Goal: Information Seeking & Learning: Find specific fact

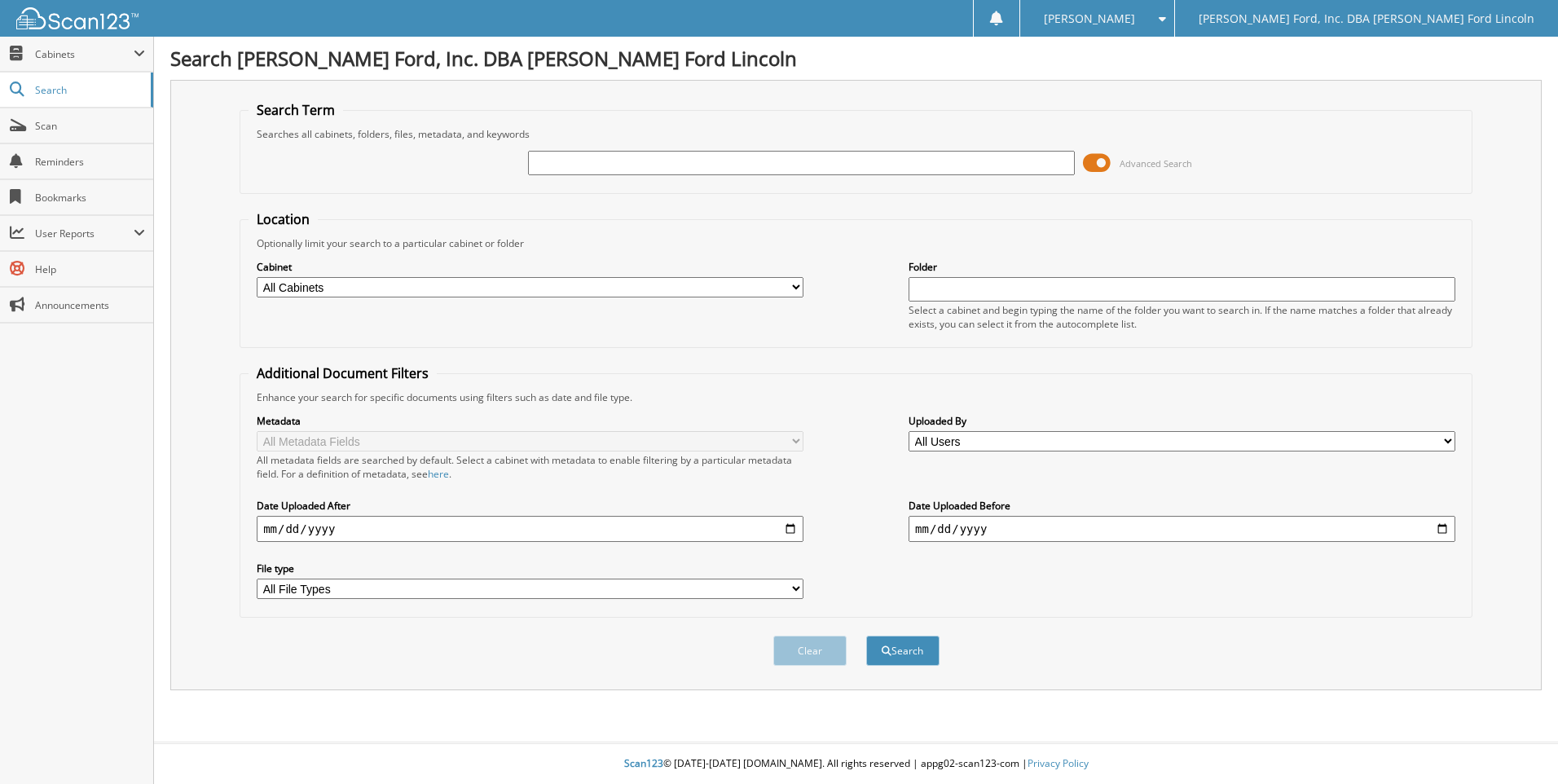
click at [579, 161] on input "text" at bounding box center [802, 163] width 547 height 24
type input "happy day"
click at [408, 195] on form "Search Term Searches all cabinets, folders, files, metadata, and keywords happy…" at bounding box center [855, 392] width 1233 height 583
click at [330, 528] on input "date" at bounding box center [530, 529] width 547 height 26
click at [793, 526] on input "date" at bounding box center [530, 529] width 547 height 26
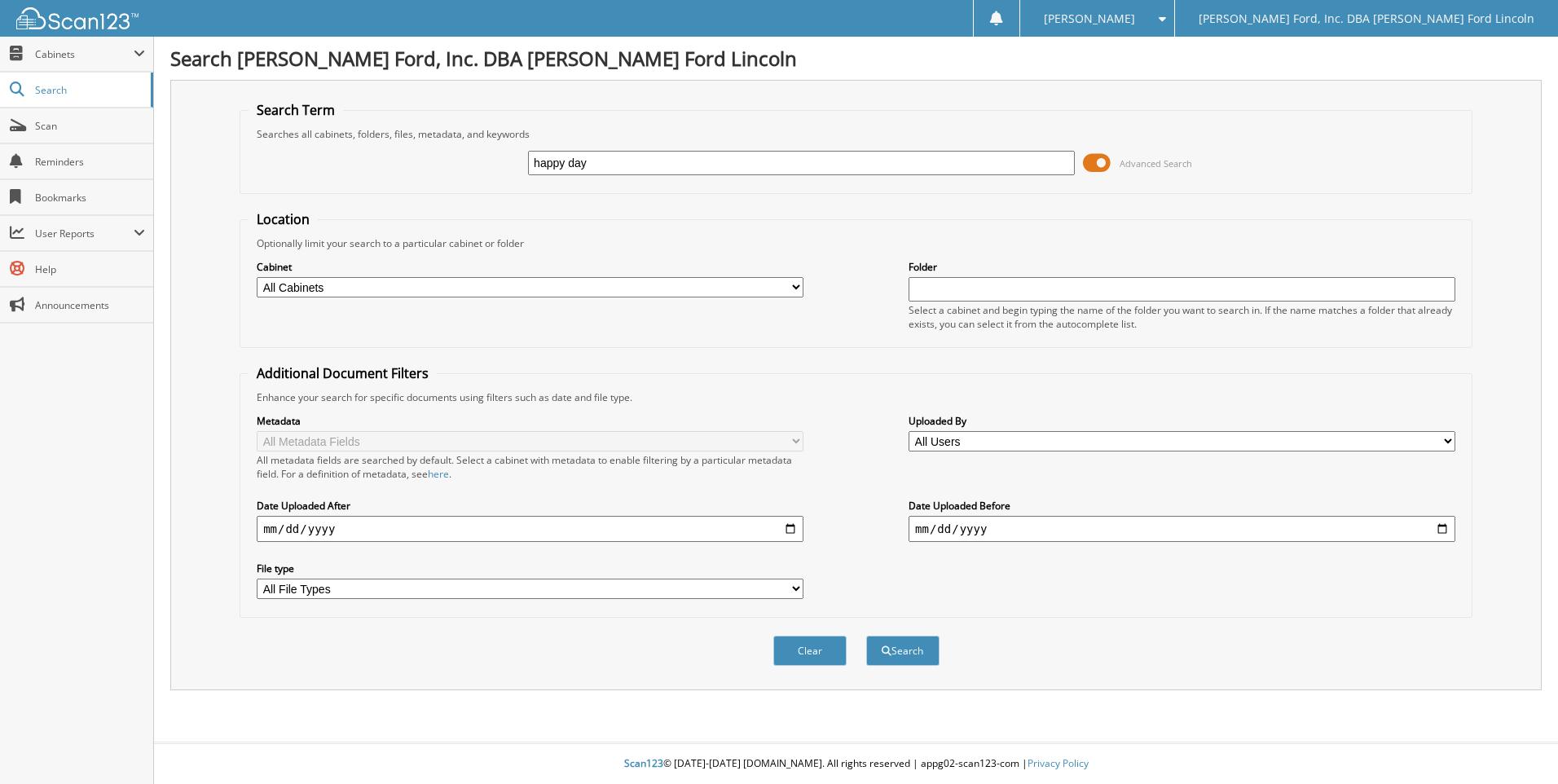
click at [264, 530] on input "date" at bounding box center [530, 529] width 547 height 26
type input "2025-12-01"
click at [967, 521] on input "date" at bounding box center [1182, 529] width 547 height 26
click at [918, 527] on input "date" at bounding box center [1182, 529] width 547 height 26
type input "[DATE]"
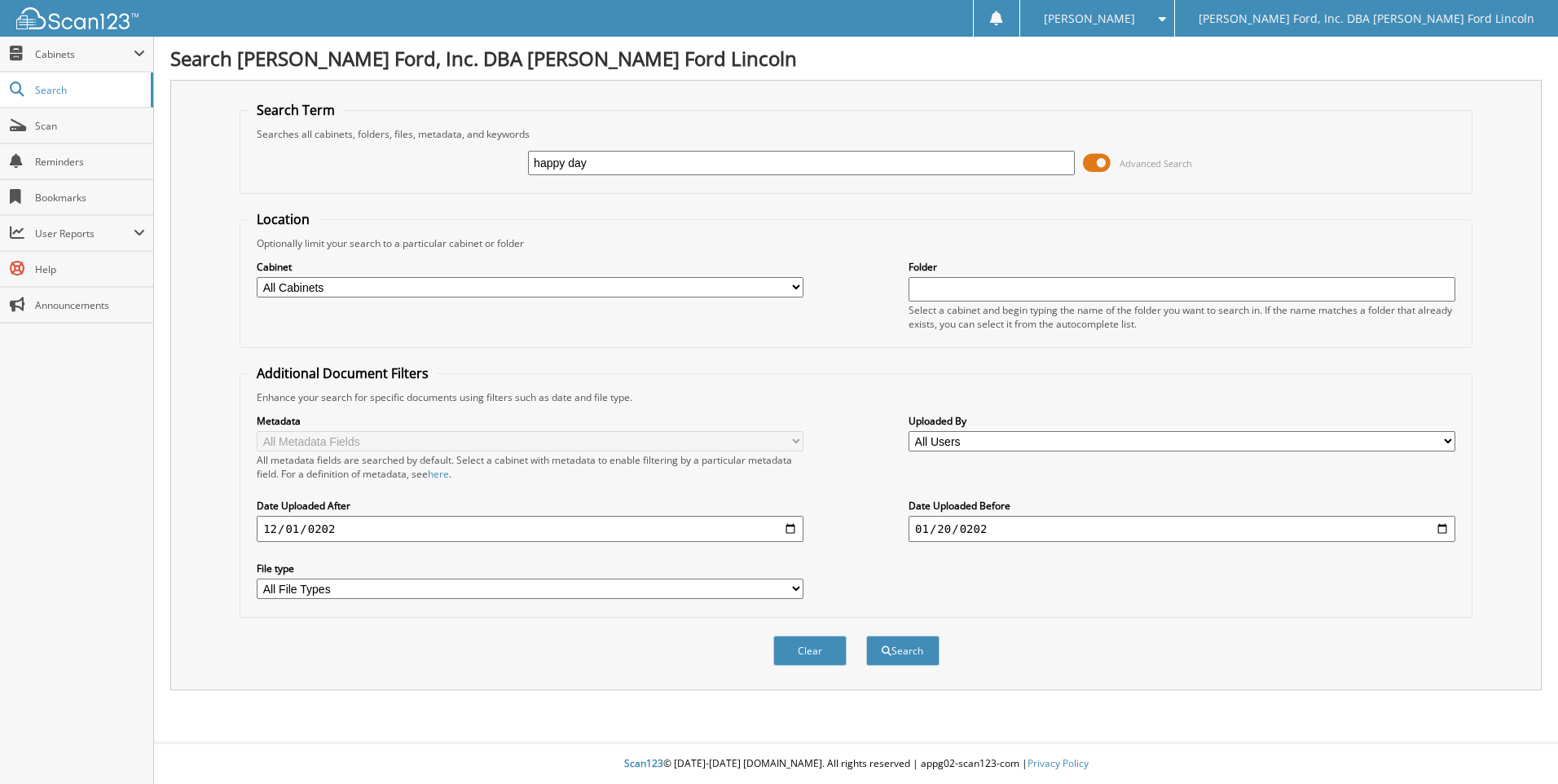
click at [331, 526] on input "2025-12-01" at bounding box center [530, 529] width 547 height 26
click at [333, 528] on input "2025-12-01" at bounding box center [530, 529] width 547 height 26
click at [337, 528] on input "2025-12-01" at bounding box center [530, 529] width 547 height 26
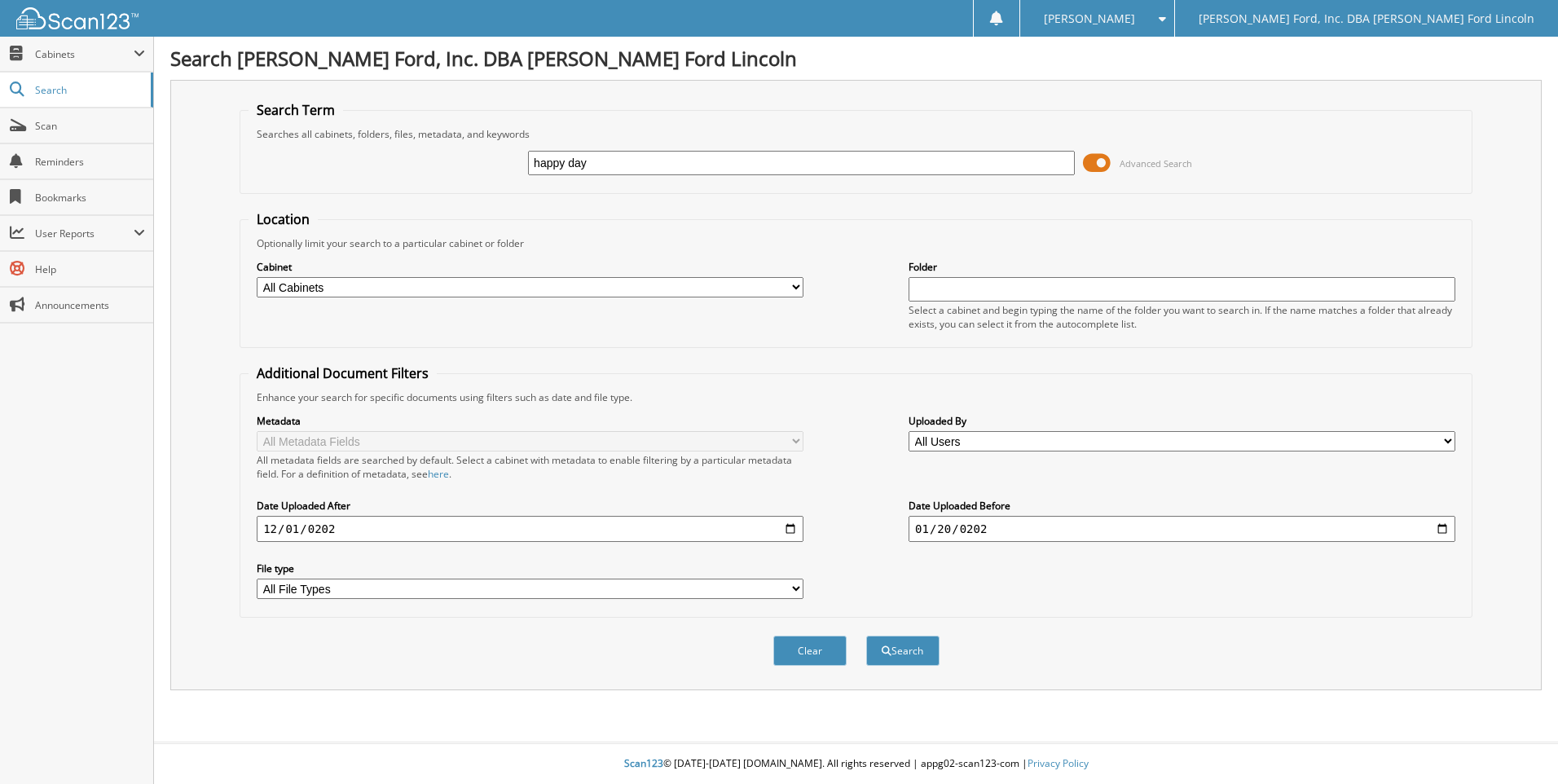
click at [337, 527] on input "2025-12-01" at bounding box center [530, 529] width 547 height 26
type input "2025-12-01"
type input "[DATE]"
click at [867, 636] on button "Search" at bounding box center [903, 650] width 74 height 30
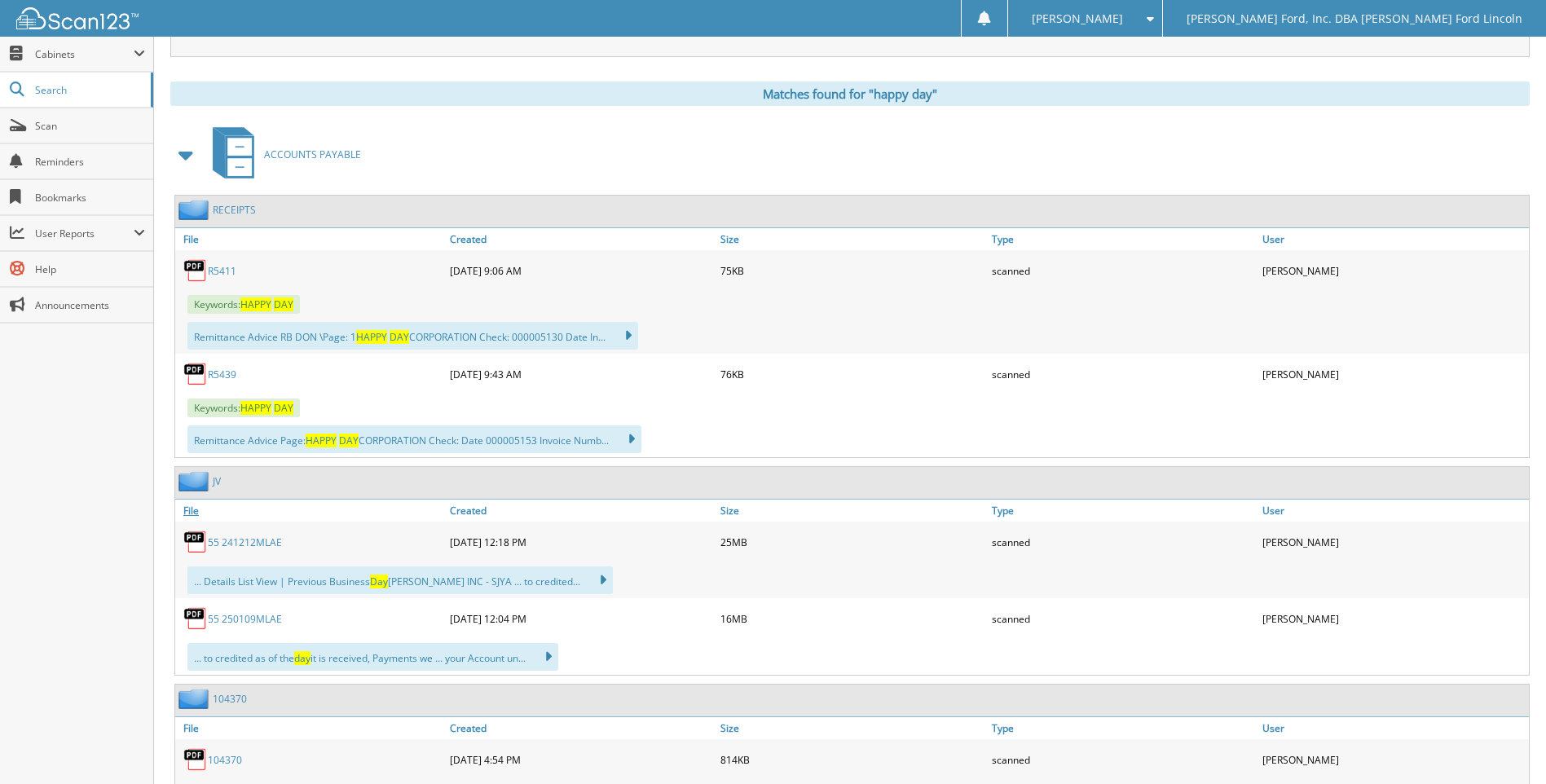
scroll to position [815, 0]
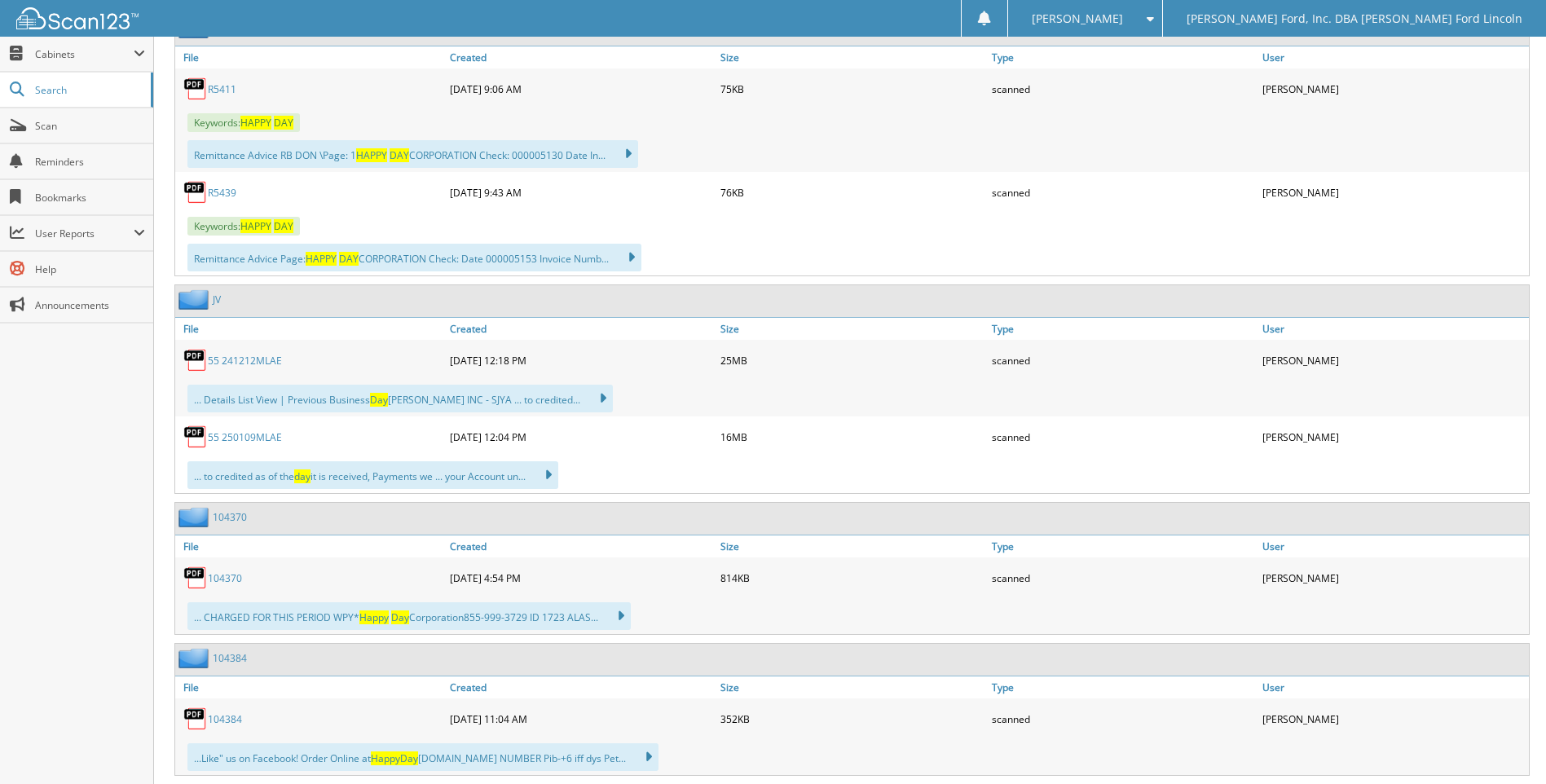
click at [219, 578] on link "104370" at bounding box center [225, 578] width 34 height 14
